Goal: Task Accomplishment & Management: Complete application form

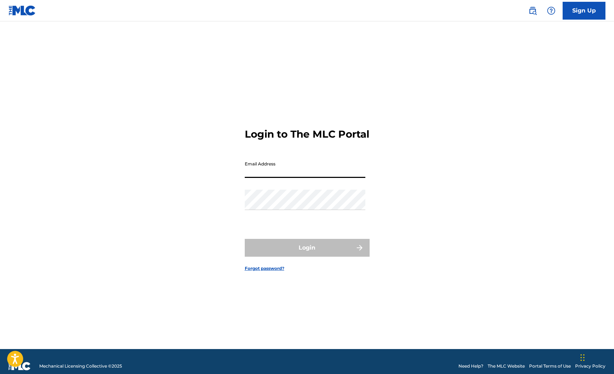
click at [587, 9] on link "Sign Up" at bounding box center [584, 11] width 43 height 18
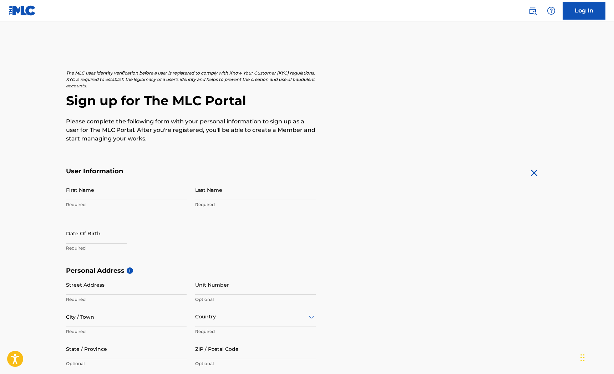
click at [97, 205] on p "Required" at bounding box center [126, 205] width 121 height 6
type input "[PERSON_NAME]"
select select "7"
select select "2025"
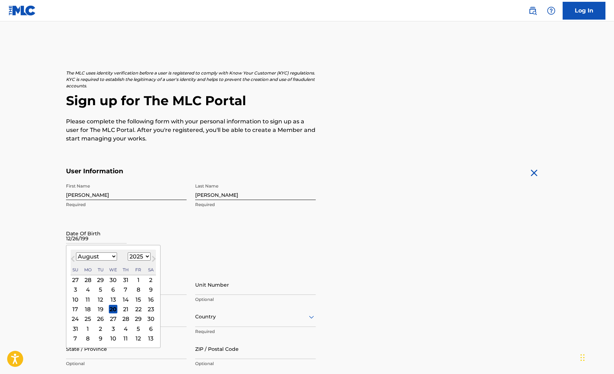
type input "12/26/1999"
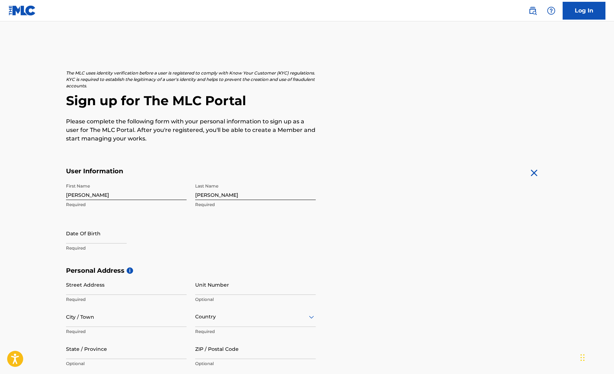
click at [195, 250] on div "First Name William Required Last Name Levin Required Date Of Birth Required" at bounding box center [191, 223] width 250 height 87
click at [122, 242] on input "text" at bounding box center [96, 233] width 61 height 20
select select "7"
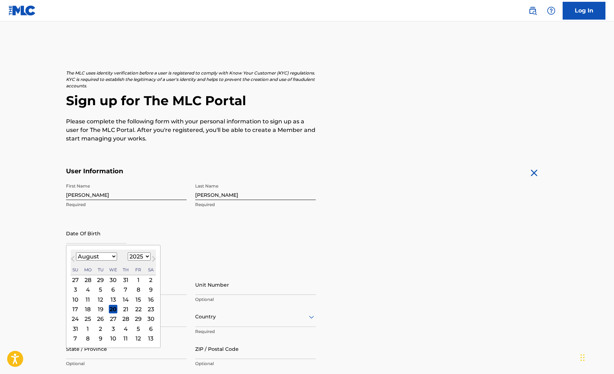
select select "1999"
select select "11"
click at [79, 321] on div "26" at bounding box center [75, 319] width 9 height 9
type input "December 26 1999"
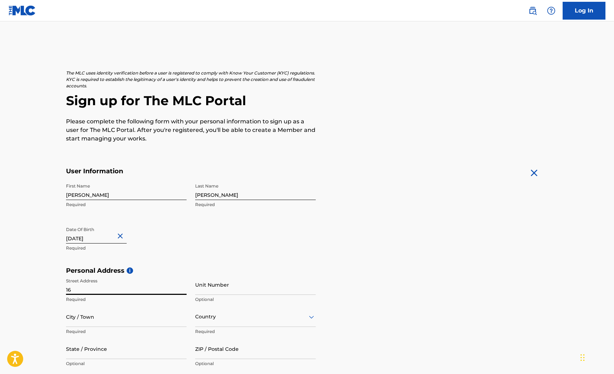
type input "1"
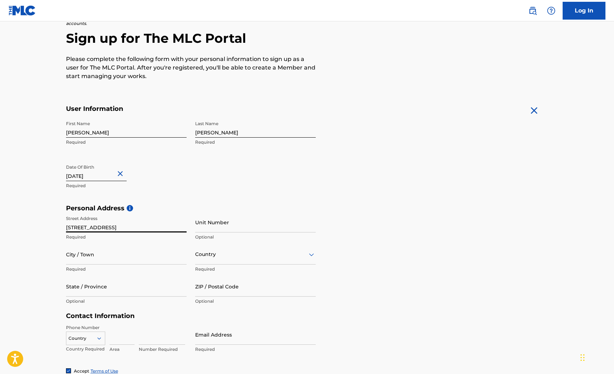
scroll to position [80, 0]
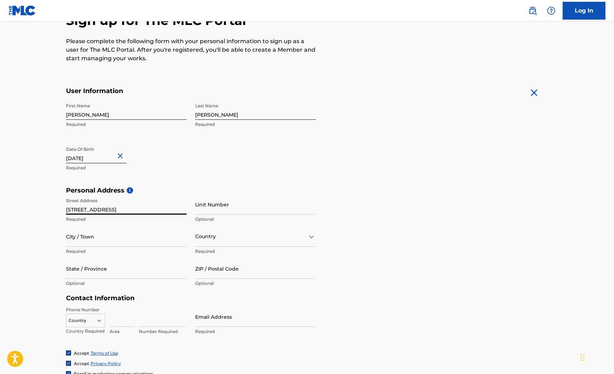
type input "167 Kenner Ave"
type input "Nashville"
click at [209, 238] on div at bounding box center [255, 236] width 121 height 9
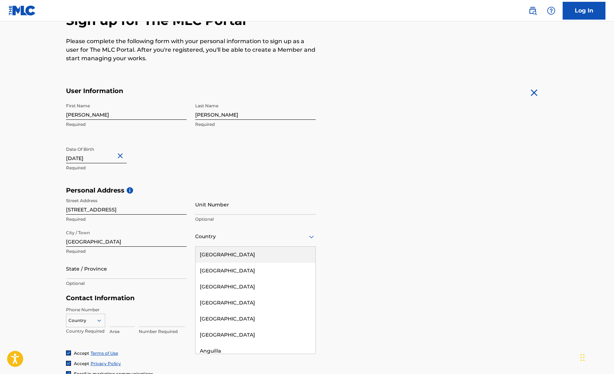
click at [208, 253] on div "United States" at bounding box center [256, 255] width 120 height 16
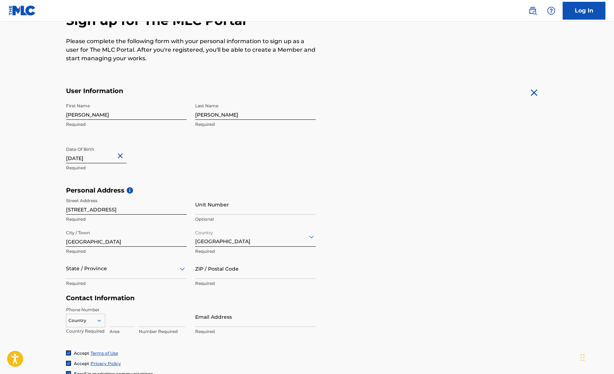
click at [102, 278] on div "State / Province" at bounding box center [126, 269] width 121 height 20
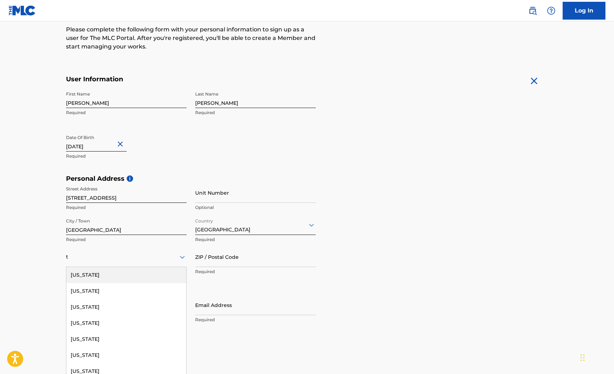
type input "te"
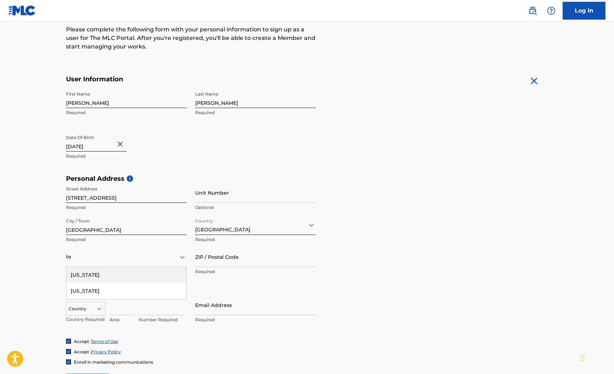
click at [102, 277] on div "Tennessee" at bounding box center [126, 275] width 120 height 16
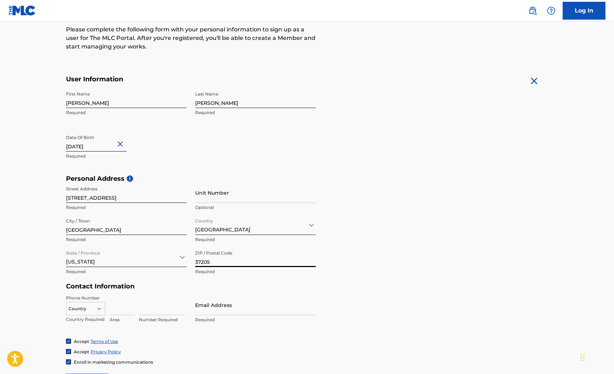
type input "37205"
click at [113, 307] on input at bounding box center [122, 305] width 25 height 20
click at [114, 309] on input at bounding box center [122, 305] width 25 height 20
type input "617"
click at [148, 306] on input at bounding box center [162, 305] width 46 height 20
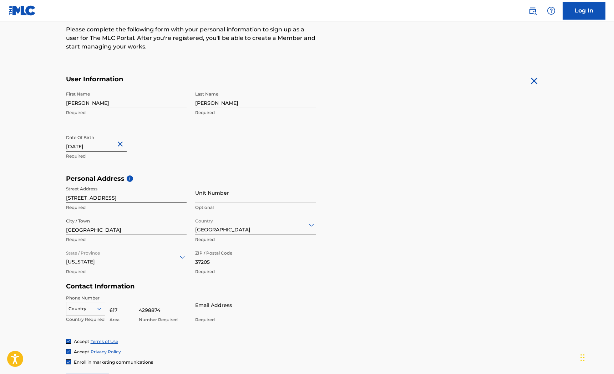
type input "4298874"
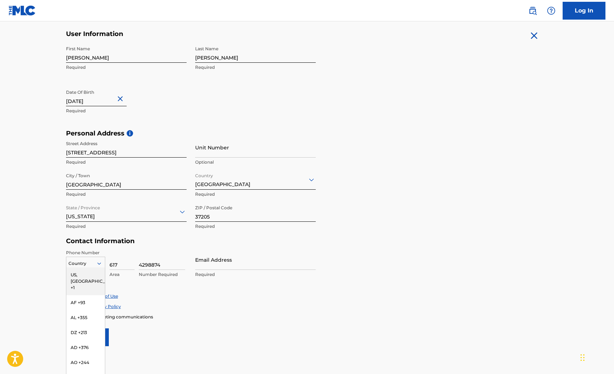
click at [95, 268] on div "US, CA +1, 1 of 216. 216 results available. Use Up and Down to choose options, …" at bounding box center [85, 262] width 39 height 11
click at [95, 277] on div "US, CA +1" at bounding box center [85, 282] width 39 height 28
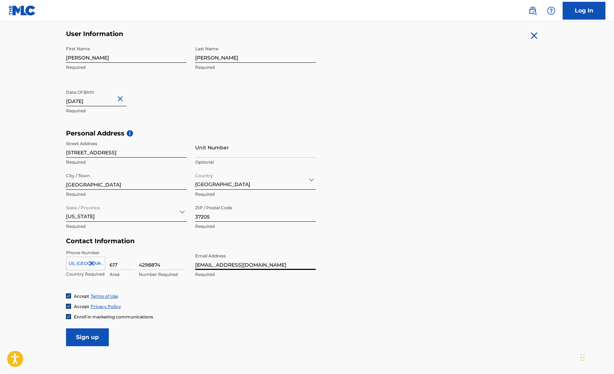
type input "[EMAIL_ADDRESS][DOMAIN_NAME]"
click at [377, 250] on form "User Information First Name William Required Last Name Levin Required Date Of B…" at bounding box center [307, 188] width 483 height 317
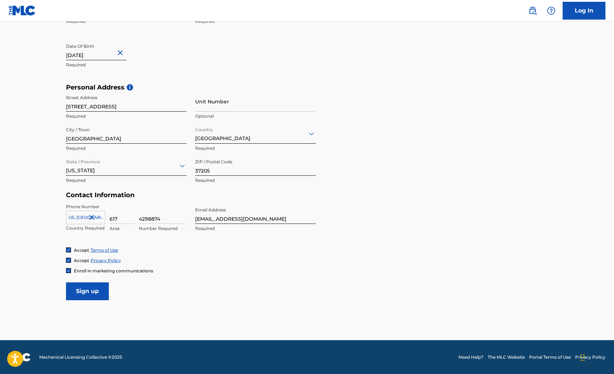
scroll to position [183, 0]
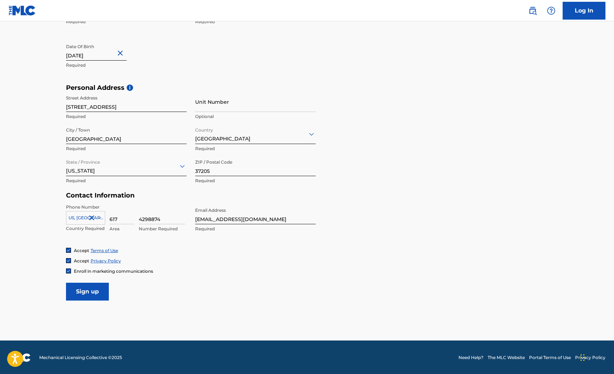
click at [91, 292] on input "Sign up" at bounding box center [87, 292] width 43 height 18
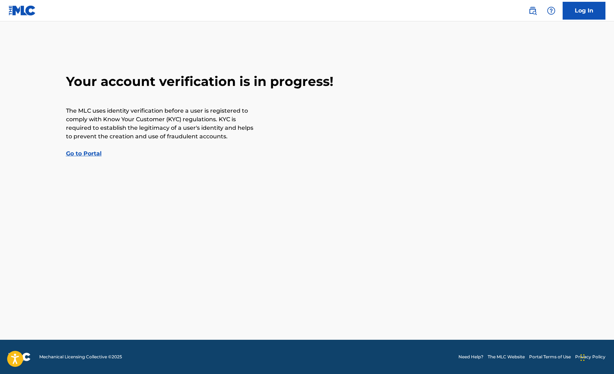
click at [84, 153] on link "Go to Portal" at bounding box center [84, 153] width 36 height 7
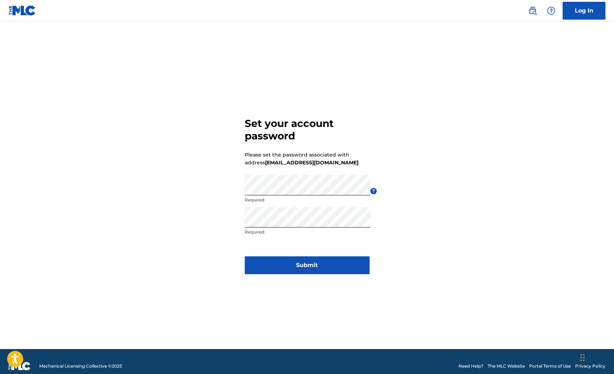
click at [314, 259] on button "Submit" at bounding box center [307, 266] width 125 height 18
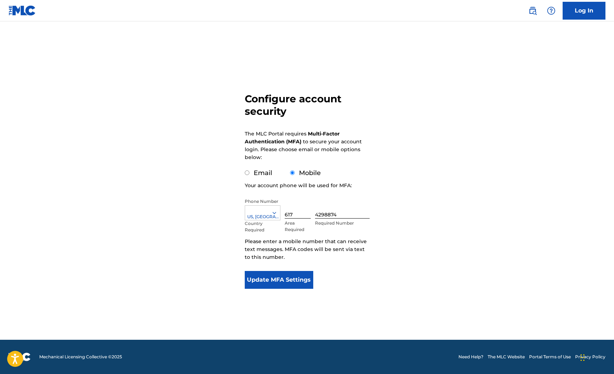
click at [301, 282] on button "Update MFA Settings" at bounding box center [279, 280] width 69 height 18
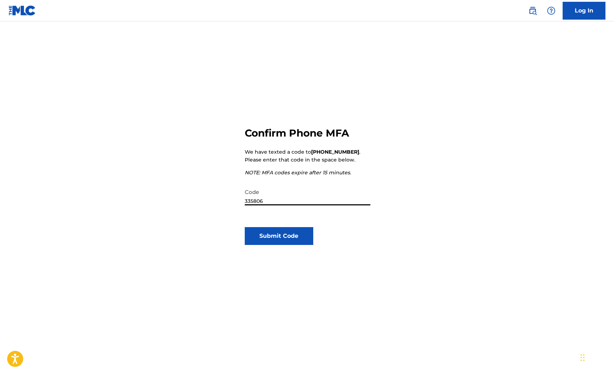
type input "335806"
click at [297, 239] on button "Submit Code" at bounding box center [279, 236] width 69 height 18
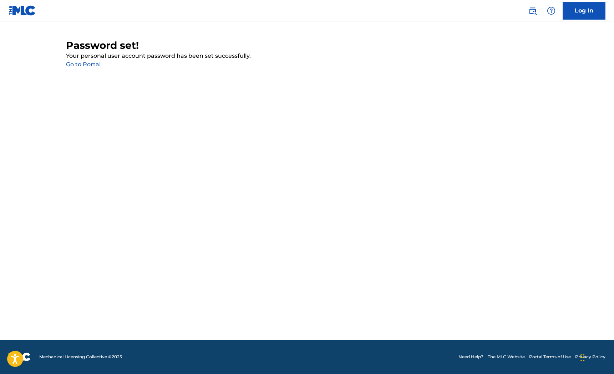
click at [92, 65] on link "Go to Portal" at bounding box center [83, 64] width 35 height 7
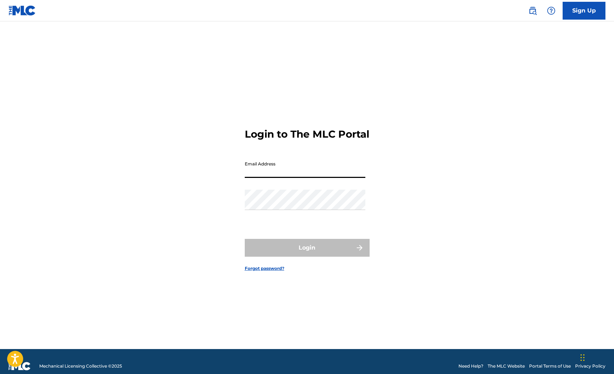
type input "[EMAIL_ADDRESS][DOMAIN_NAME]"
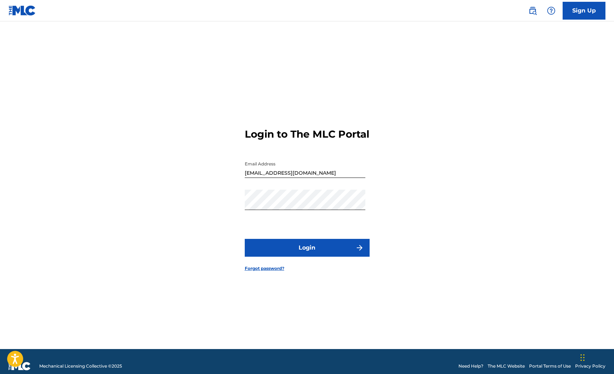
click at [285, 248] on button "Login" at bounding box center [307, 248] width 125 height 18
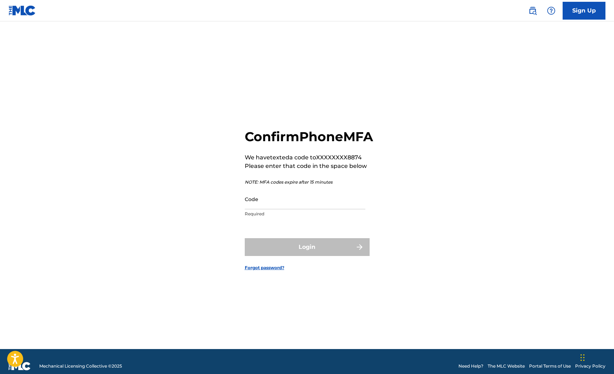
click at [281, 209] on input "Code" at bounding box center [305, 199] width 121 height 20
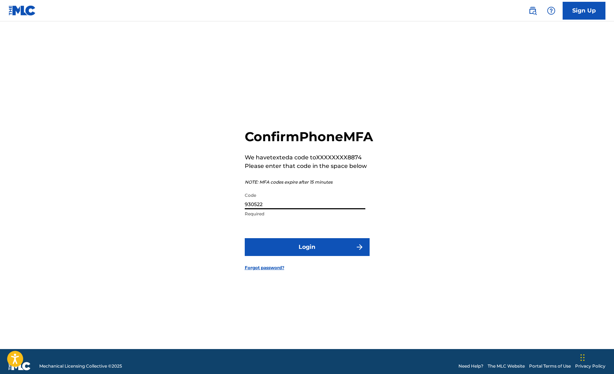
type input "930522"
click at [304, 253] on button "Login" at bounding box center [307, 247] width 125 height 18
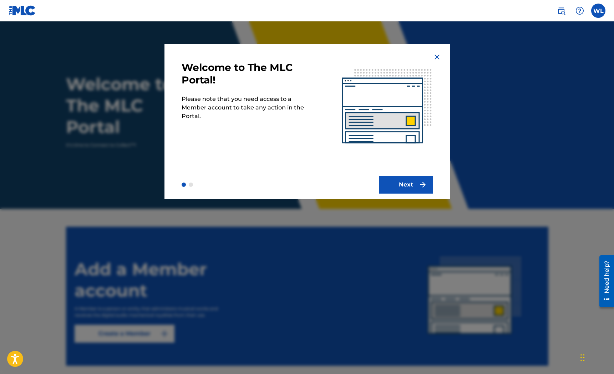
click at [438, 55] on img at bounding box center [437, 57] width 9 height 9
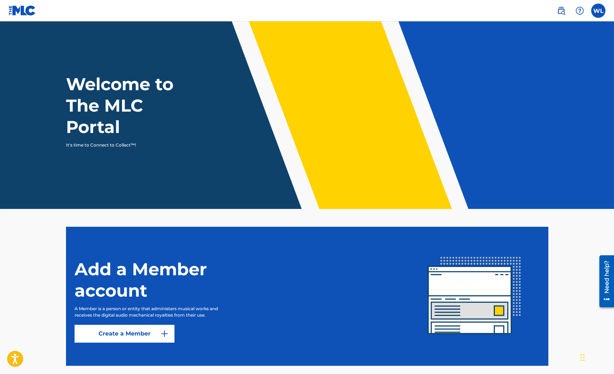
click at [597, 8] on label at bounding box center [598, 11] width 14 height 14
click at [599, 11] on input "WL William Levin willysinclairmusic@gmail.com Notification Preferences Profile …" at bounding box center [599, 11] width 0 height 0
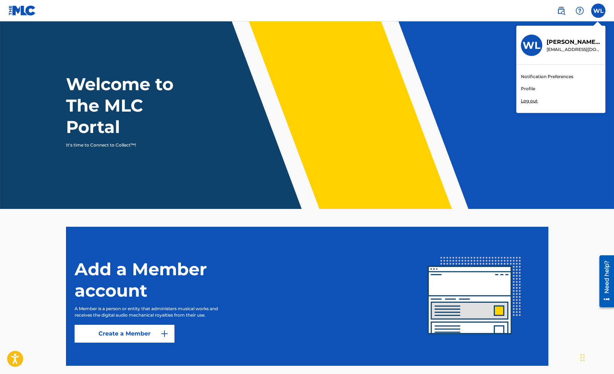
click at [345, 223] on main "Welcome to The MLC Portal It's time to Connect to Collect™! Add a Member accoun…" at bounding box center [307, 197] width 614 height 353
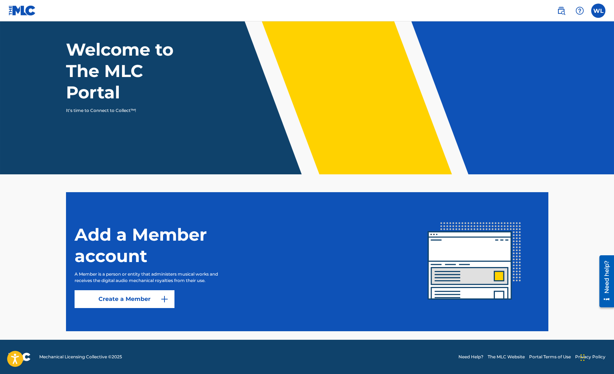
scroll to position [35, 0]
click at [157, 301] on link "Create a Member" at bounding box center [125, 300] width 100 height 18
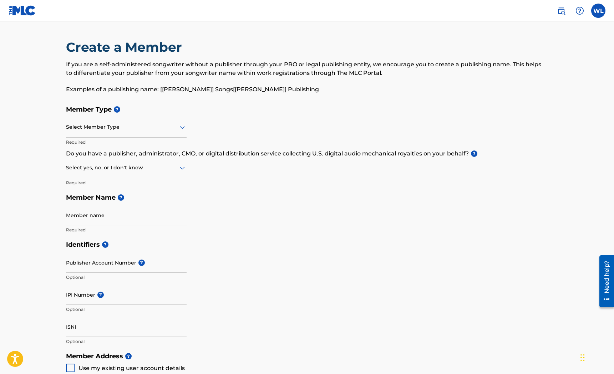
click at [116, 132] on div "Select Member Type" at bounding box center [126, 127] width 121 height 20
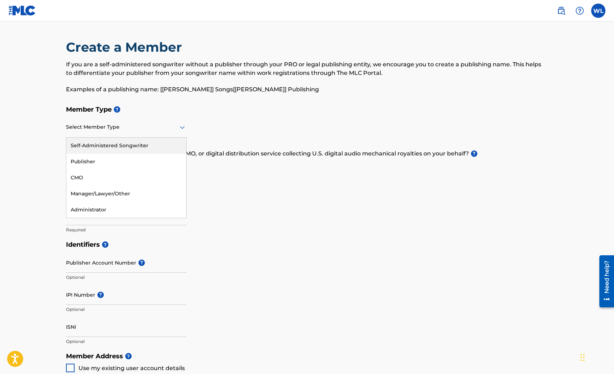
click at [104, 145] on div "Self-Administered Songwriter" at bounding box center [126, 146] width 120 height 16
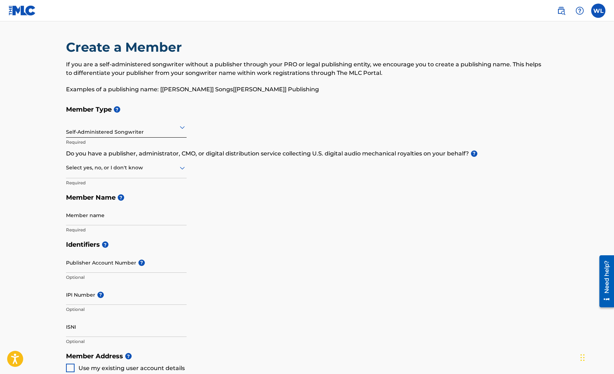
click at [106, 169] on div at bounding box center [126, 167] width 121 height 9
click at [97, 186] on div "Yes" at bounding box center [126, 186] width 120 height 16
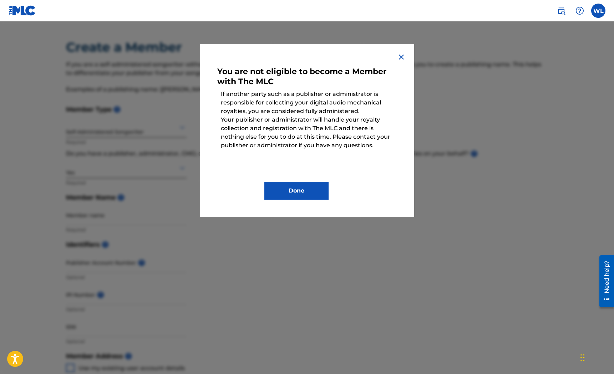
click at [404, 56] on img at bounding box center [401, 57] width 9 height 9
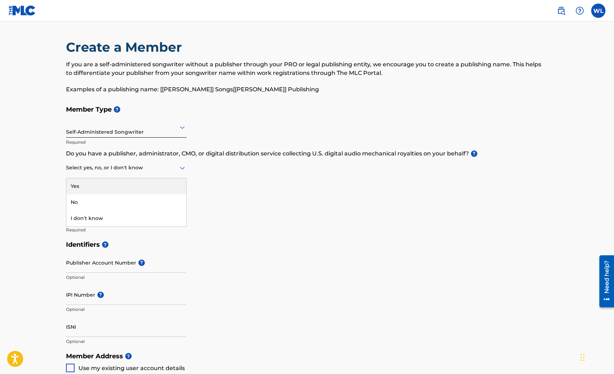
click at [153, 169] on div at bounding box center [126, 167] width 121 height 9
click at [118, 202] on div "No" at bounding box center [126, 203] width 120 height 16
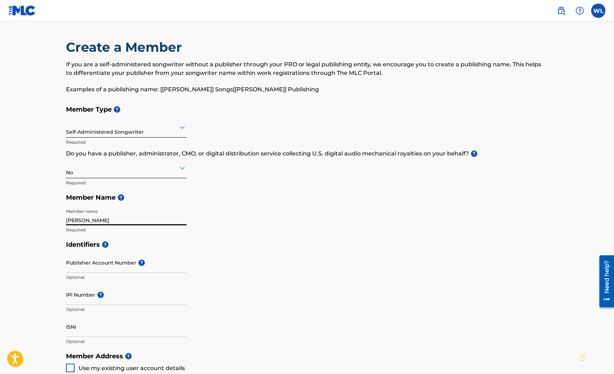
type input "William Levin"
click at [123, 259] on input "Publisher Account Number ?" at bounding box center [126, 263] width 121 height 20
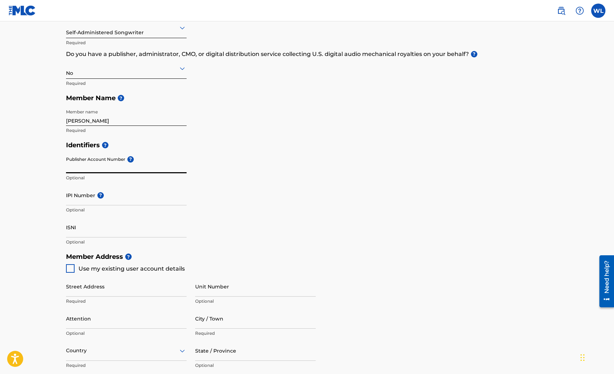
scroll to position [103, 0]
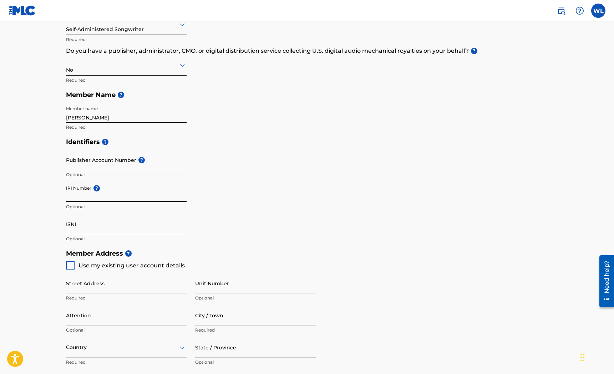
click at [91, 192] on input "IPI Number ?" at bounding box center [126, 192] width 121 height 20
click at [86, 182] on input "IPI Number ?" at bounding box center [126, 192] width 121 height 20
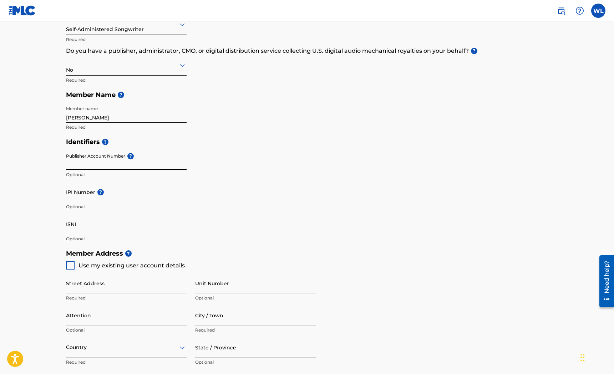
click at [92, 159] on input "Publisher Account Number ?" at bounding box center [126, 160] width 121 height 20
click at [78, 192] on input "IPI Number ?" at bounding box center [126, 192] width 121 height 20
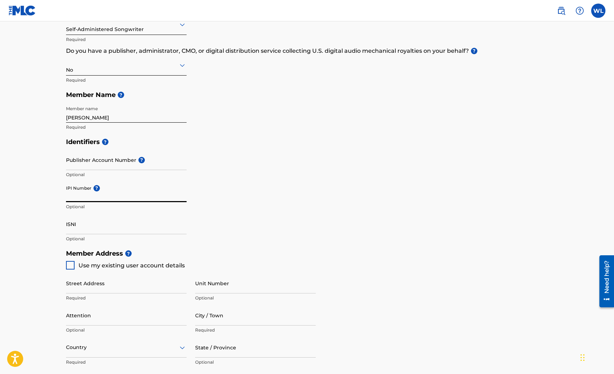
paste input "1013871881"
type input "1013871881"
click at [99, 155] on input "Publisher Account Number ?" at bounding box center [126, 160] width 121 height 20
paste input "5777130"
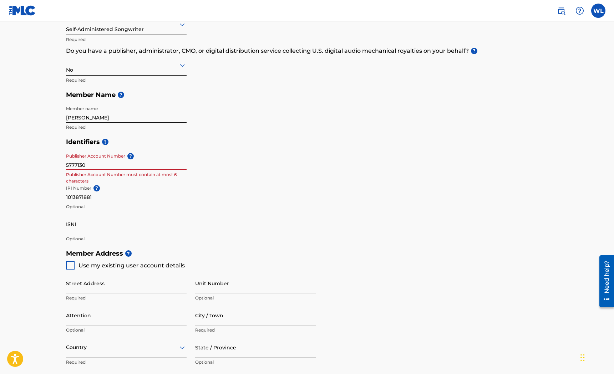
click at [86, 222] on input "ISNI" at bounding box center [126, 224] width 121 height 20
click at [108, 163] on input "5777130" at bounding box center [126, 160] width 121 height 20
click at [113, 166] on input "5777130" at bounding box center [126, 160] width 121 height 20
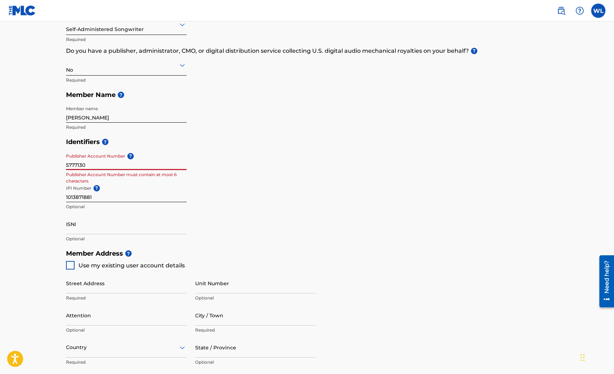
click at [127, 196] on input "1013871881" at bounding box center [126, 192] width 121 height 20
click at [139, 163] on input "5777130" at bounding box center [126, 160] width 121 height 20
click at [81, 193] on input "1013871881" at bounding box center [126, 192] width 121 height 20
click at [76, 163] on input "5777130" at bounding box center [126, 160] width 121 height 20
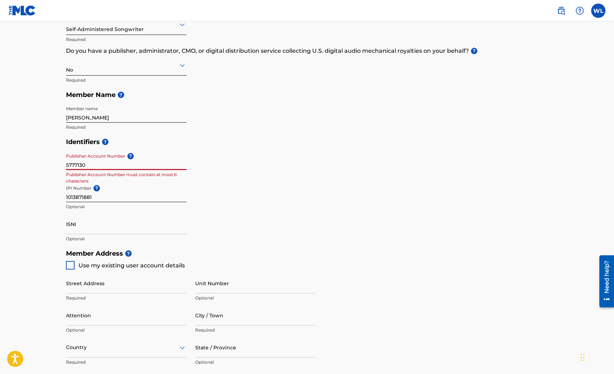
click at [76, 163] on input "5777130" at bounding box center [126, 160] width 121 height 20
paste input "1013871881"
type input "1013871881"
click at [82, 166] on input "1013871881" at bounding box center [126, 160] width 121 height 20
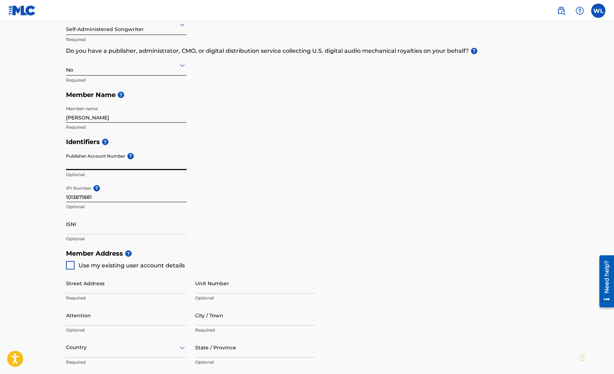
click at [291, 141] on h5 "Identifiers ?" at bounding box center [307, 142] width 483 height 15
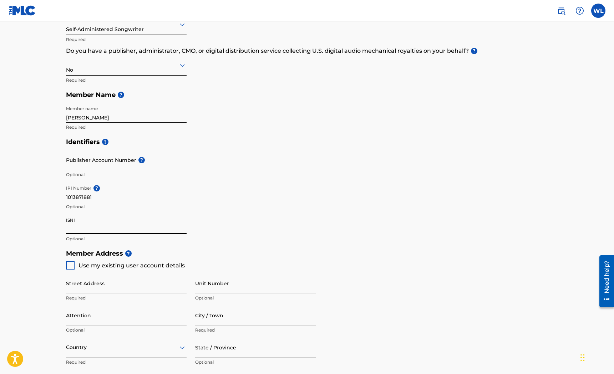
click at [108, 222] on input "ISNI" at bounding box center [126, 224] width 121 height 20
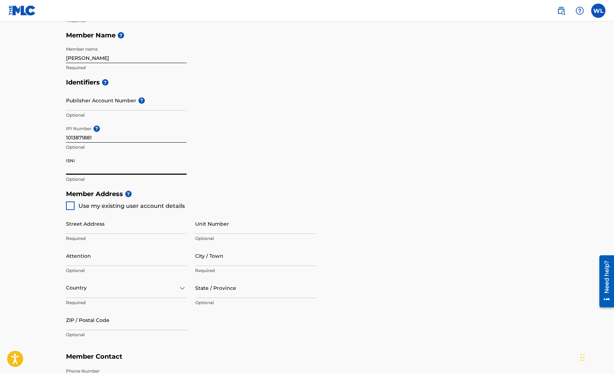
scroll to position [177, 0]
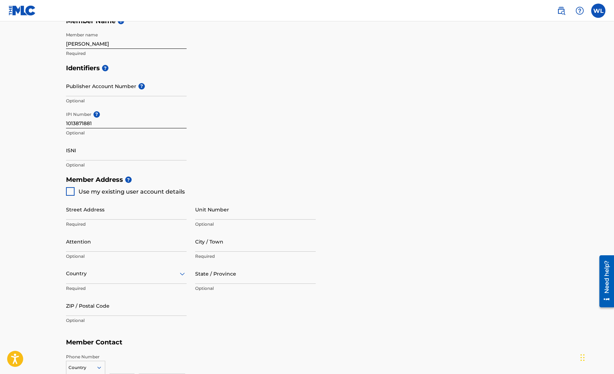
click at [35, 196] on main "Create a Member If you are a self-administered songwriter without a publisher t…" at bounding box center [307, 165] width 614 height 641
click at [82, 190] on span "Use my existing user account details" at bounding box center [132, 191] width 106 height 7
type input "167 Kenner Ave"
type input "Nashville"
type input "37205"
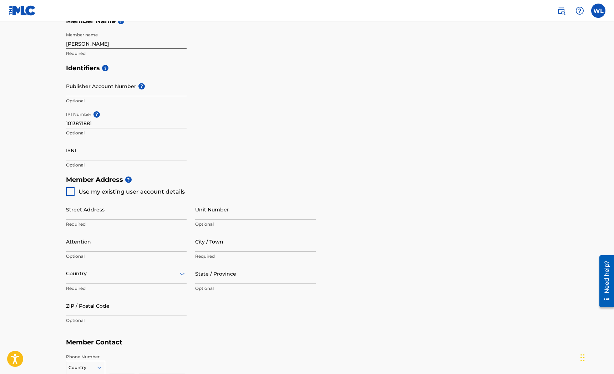
type input "617"
type input "4298874"
type input "[EMAIL_ADDRESS][DOMAIN_NAME]"
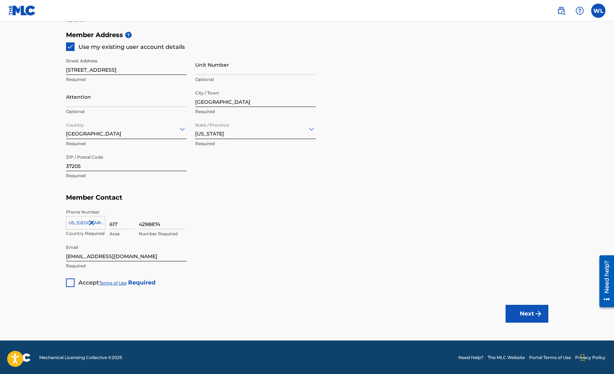
scroll to position [321, 0]
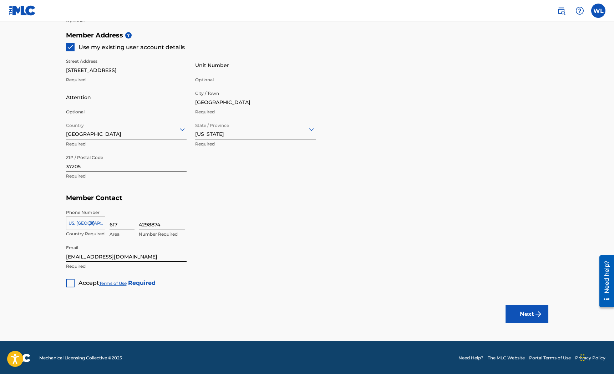
click at [71, 279] on div at bounding box center [70, 283] width 9 height 9
click at [517, 310] on button "Next" at bounding box center [527, 314] width 43 height 18
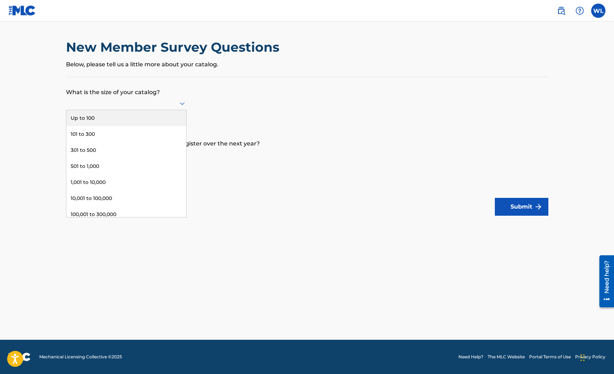
click at [134, 97] on div at bounding box center [126, 104] width 121 height 14
click at [108, 175] on div "501 to 1,000" at bounding box center [126, 166] width 120 height 16
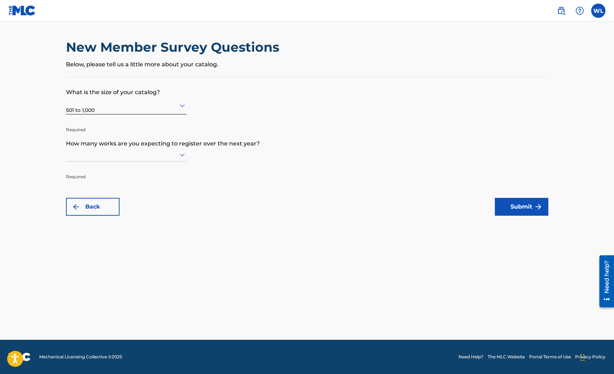
click at [110, 159] on div at bounding box center [126, 154] width 121 height 9
click at [102, 194] on div "101 to 300" at bounding box center [126, 186] width 120 height 16
click at [528, 209] on button "Submit" at bounding box center [522, 207] width 54 height 18
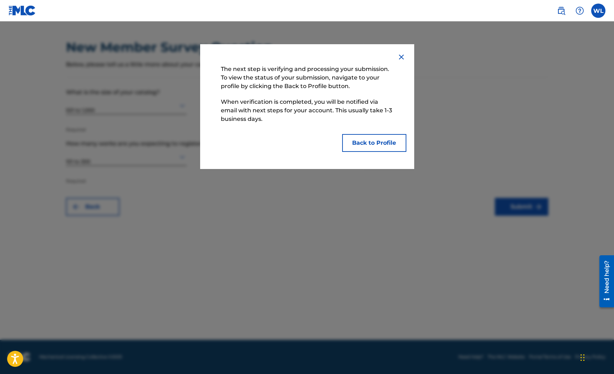
click at [384, 143] on button "Back to Profile" at bounding box center [374, 143] width 64 height 18
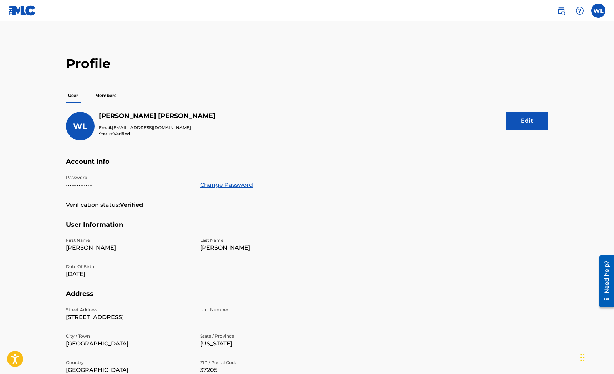
click at [109, 97] on p "Members" at bounding box center [105, 95] width 25 height 15
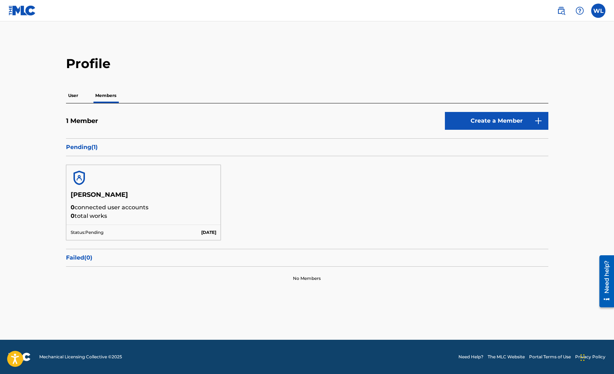
click at [110, 196] on h5 "William Levin" at bounding box center [144, 197] width 146 height 12
click at [77, 180] on img at bounding box center [79, 178] width 17 height 17
click at [74, 98] on p "User" at bounding box center [73, 95] width 14 height 15
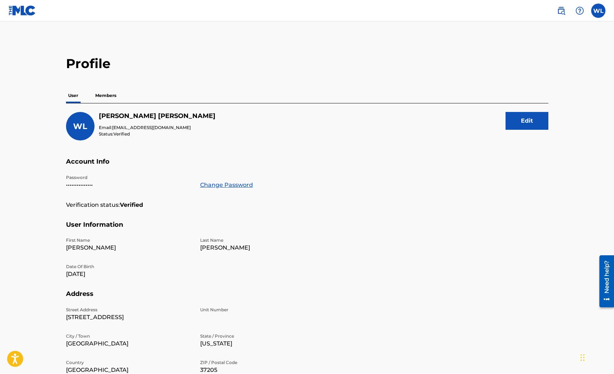
click at [596, 8] on label at bounding box center [598, 11] width 14 height 14
click at [599, 11] on input "WL William Levin willysinclairmusic@gmail.com Notification Preferences Profile …" at bounding box center [599, 11] width 0 height 0
click at [591, 10] on div "WL WL William Levin willysinclairmusic@gmail.com Notification Preferences Profi…" at bounding box center [578, 11] width 56 height 14
click at [24, 9] on img at bounding box center [22, 10] width 27 height 10
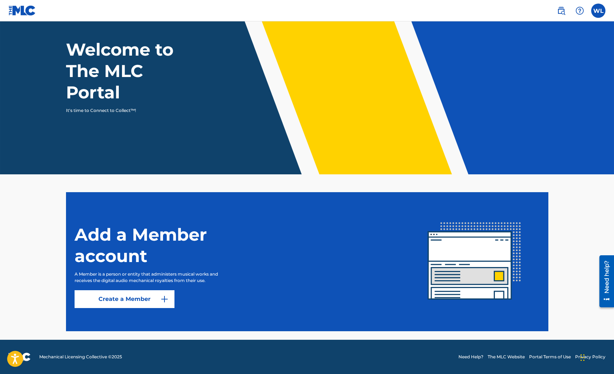
scroll to position [35, 0]
click at [596, 13] on label at bounding box center [598, 11] width 14 height 14
click at [599, 11] on input "WL William Levin willysinclairmusic@gmail.com Notification Preferences Profile …" at bounding box center [599, 11] width 0 height 0
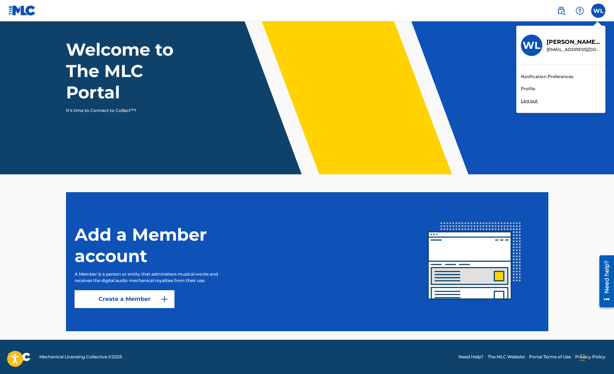
click at [557, 12] on link at bounding box center [561, 11] width 14 height 14
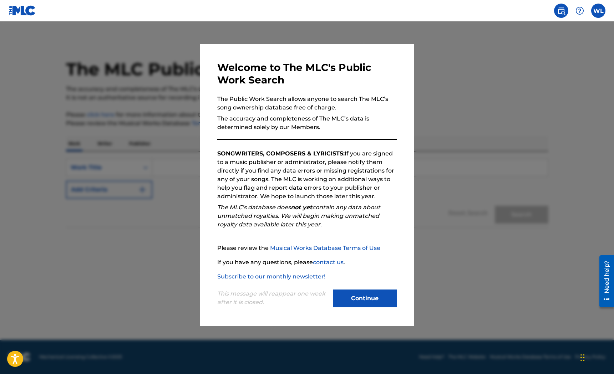
click at [370, 301] on button "Continue" at bounding box center [365, 299] width 64 height 18
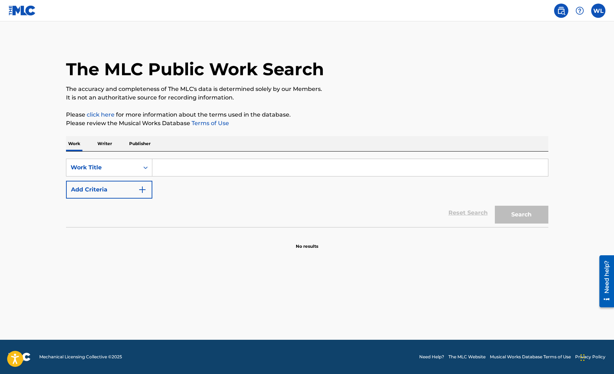
click at [182, 163] on input "Search Form" at bounding box center [350, 167] width 396 height 17
click at [111, 170] on div "Work Title" at bounding box center [103, 167] width 64 height 9
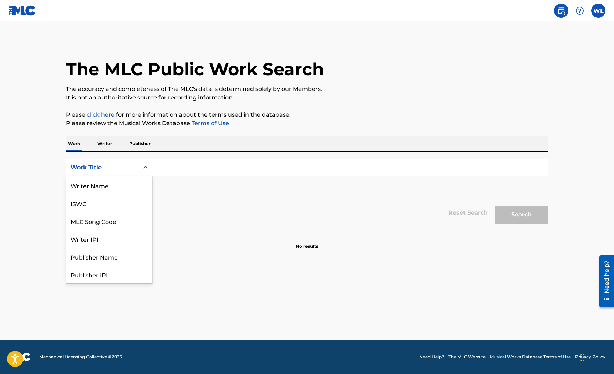
scroll to position [36, 0]
click at [112, 133] on div "The MLC Public Work Search The accuracy and completeness of The MLC's data is d…" at bounding box center [307, 144] width 500 height 211
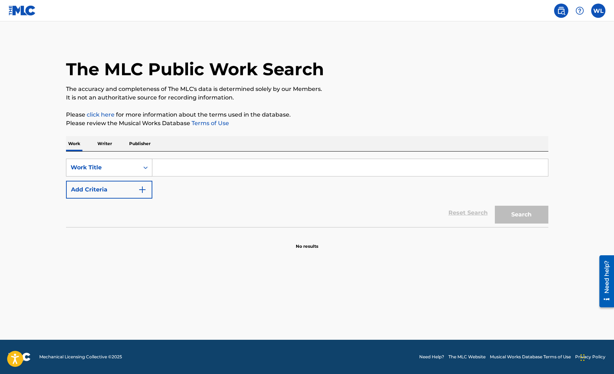
click at [121, 169] on div "Work Title" at bounding box center [103, 167] width 64 height 9
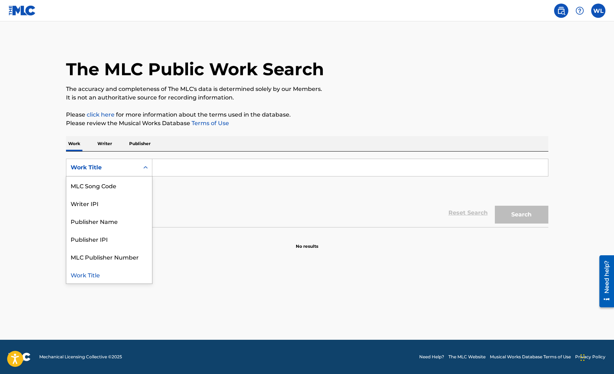
click at [164, 164] on input "Search Form" at bounding box center [350, 167] width 396 height 17
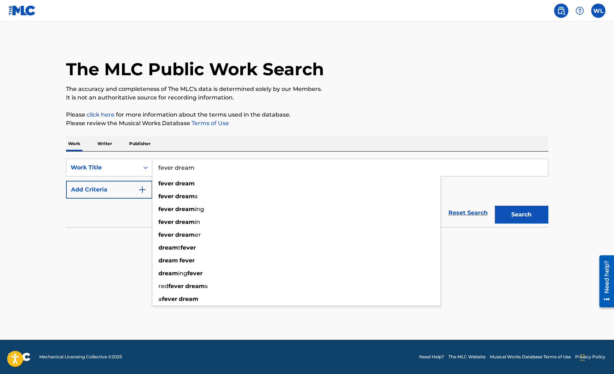
type input "fever dream"
click at [521, 215] on button "Search" at bounding box center [522, 215] width 54 height 18
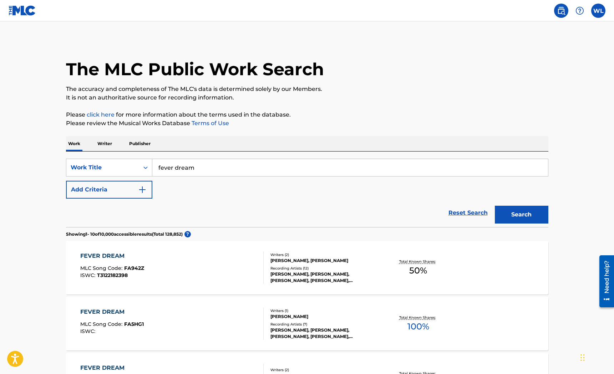
scroll to position [0, 0]
click at [121, 191] on button "Add Criteria" at bounding box center [109, 190] width 86 height 18
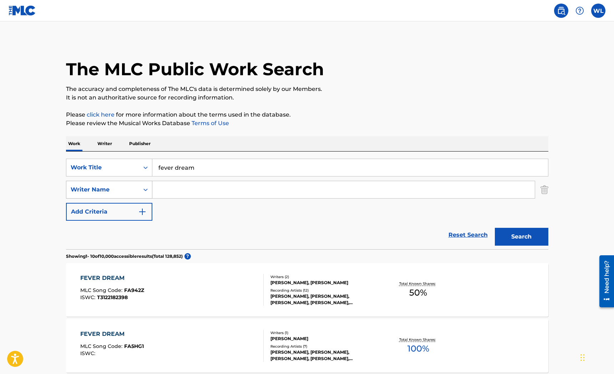
click at [117, 190] on div "Writer Name" at bounding box center [103, 190] width 64 height 9
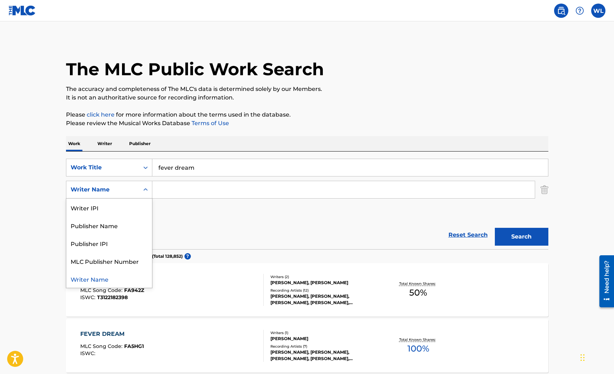
scroll to position [1, 0]
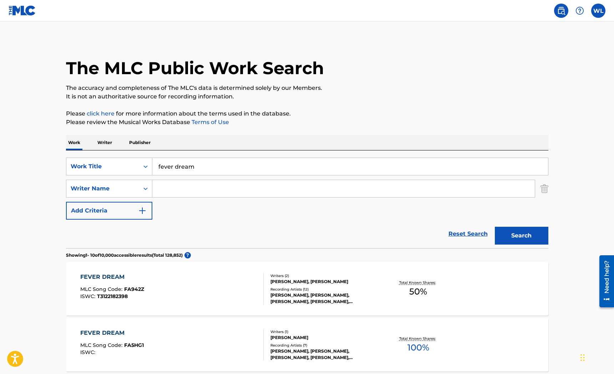
click at [178, 182] on input "Search Form" at bounding box center [343, 188] width 383 height 17
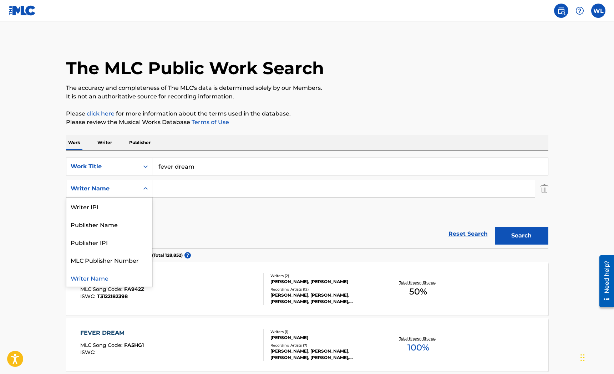
click at [127, 188] on div "Writer Name" at bounding box center [103, 189] width 64 height 9
click at [185, 183] on input "Search Form" at bounding box center [343, 188] width 383 height 17
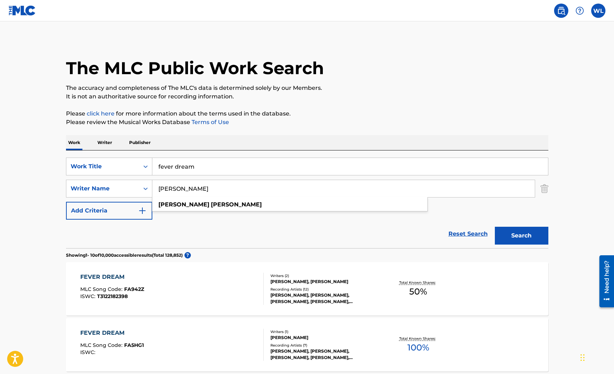
type input "James Sacco"
click at [521, 236] on button "Search" at bounding box center [522, 236] width 54 height 18
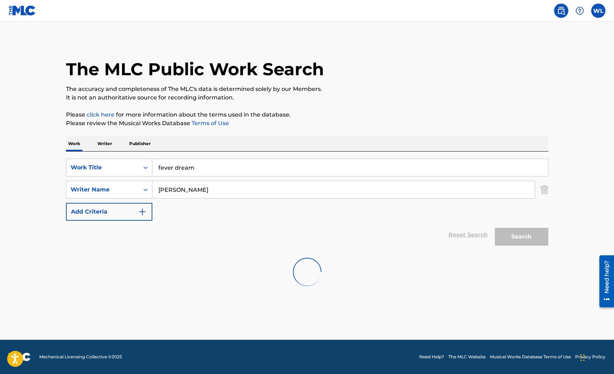
scroll to position [0, 0]
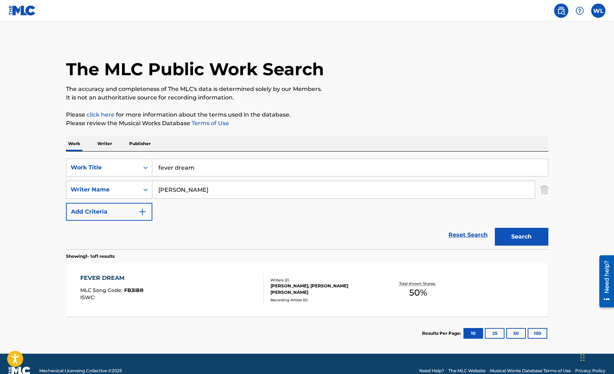
click at [148, 286] on div "FEVER DREAM MLC Song Code : FB3IBR ISWC :" at bounding box center [171, 290] width 183 height 32
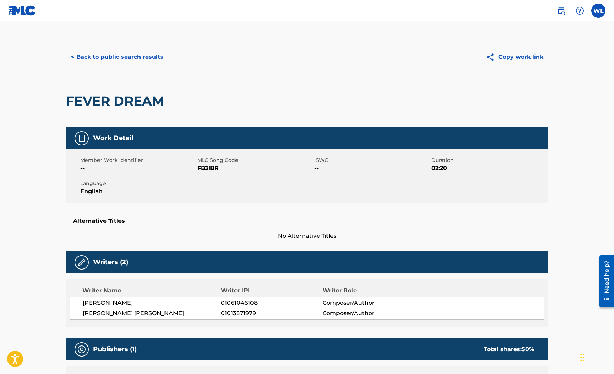
click at [124, 60] on button "< Back to public search results" at bounding box center [117, 57] width 102 height 18
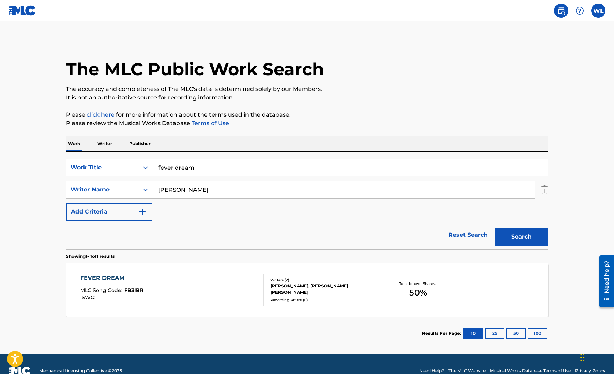
click at [195, 287] on div "FEVER DREAM MLC Song Code : FB3IBR ISWC :" at bounding box center [171, 290] width 183 height 32
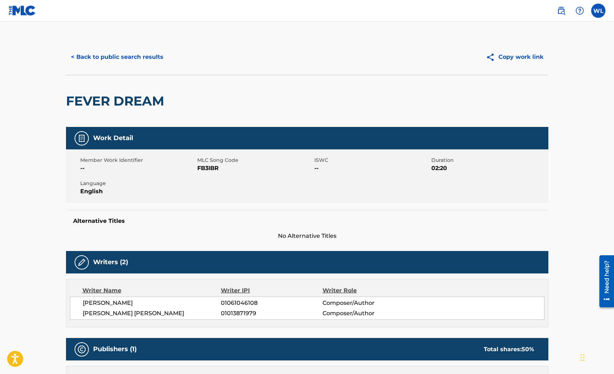
click at [125, 61] on button "< Back to public search results" at bounding box center [117, 57] width 102 height 18
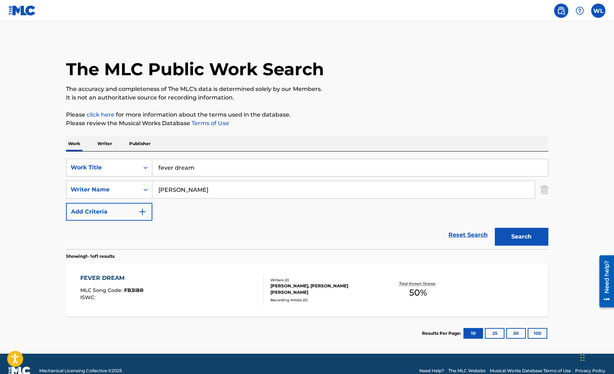
click at [104, 113] on link "click here" at bounding box center [101, 114] width 28 height 7
click at [600, 10] on label at bounding box center [598, 11] width 14 height 14
click at [599, 11] on input "WL William Levin willysinclairmusic@gmail.com Notification Preferences Profile …" at bounding box center [599, 11] width 0 height 0
click at [530, 92] on div "Notification Preferences Profile Log out" at bounding box center [561, 89] width 89 height 48
click at [599, 11] on input "WL William Levin willysinclairmusic@gmail.com Notification Preferences Profile …" at bounding box center [599, 11] width 0 height 0
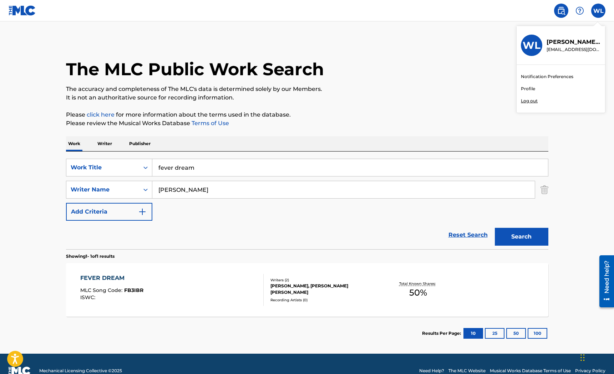
click at [529, 90] on link "Profile" at bounding box center [528, 89] width 14 height 6
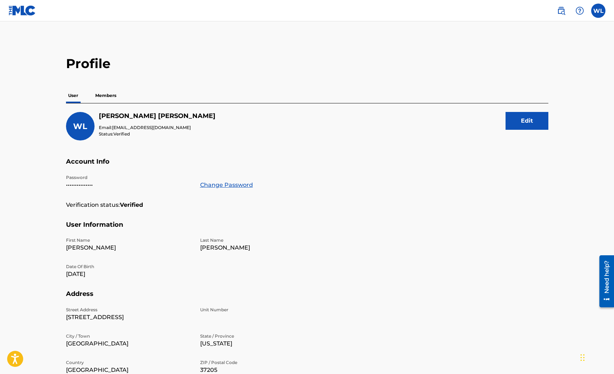
click at [103, 98] on p "Members" at bounding box center [105, 95] width 25 height 15
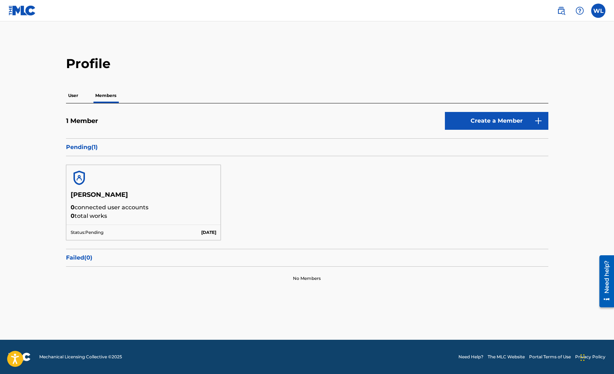
click at [79, 183] on img at bounding box center [79, 178] width 17 height 17
click at [92, 233] on p "Status: Pending" at bounding box center [87, 232] width 33 height 6
click at [75, 187] on div at bounding box center [143, 178] width 155 height 26
click at [81, 169] on div at bounding box center [143, 178] width 155 height 26
